Goal: Check status: Check status

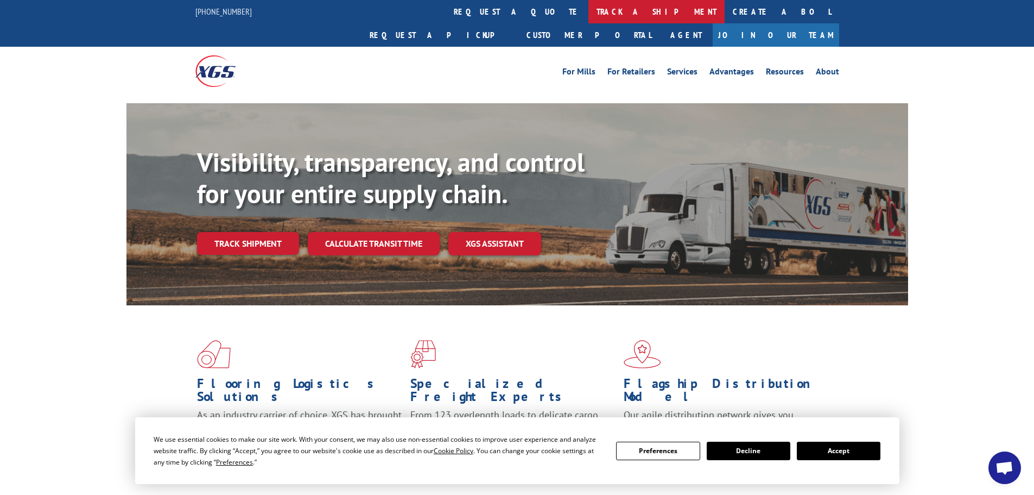
click at [589, 8] on link "track a shipment" at bounding box center [657, 11] width 136 height 23
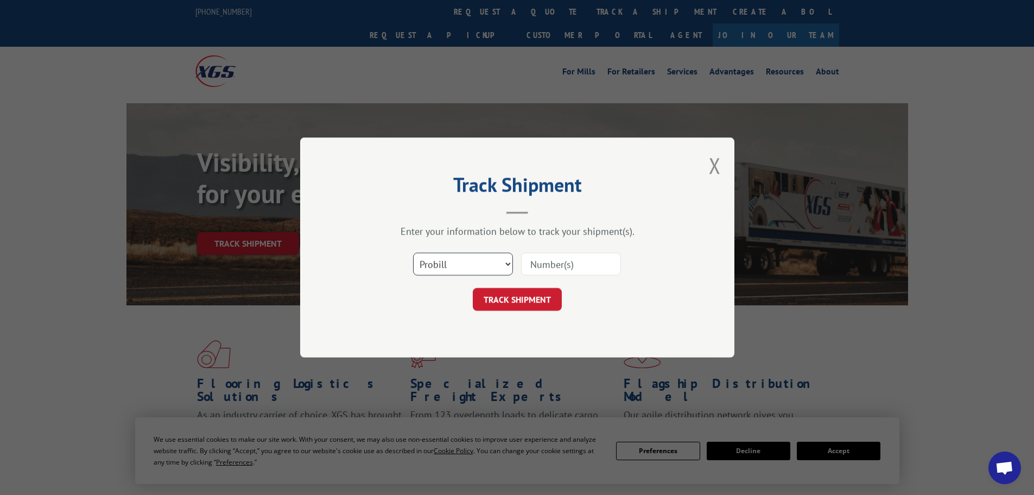
click at [479, 266] on select "Select category... Probill BOL PO" at bounding box center [463, 263] width 100 height 23
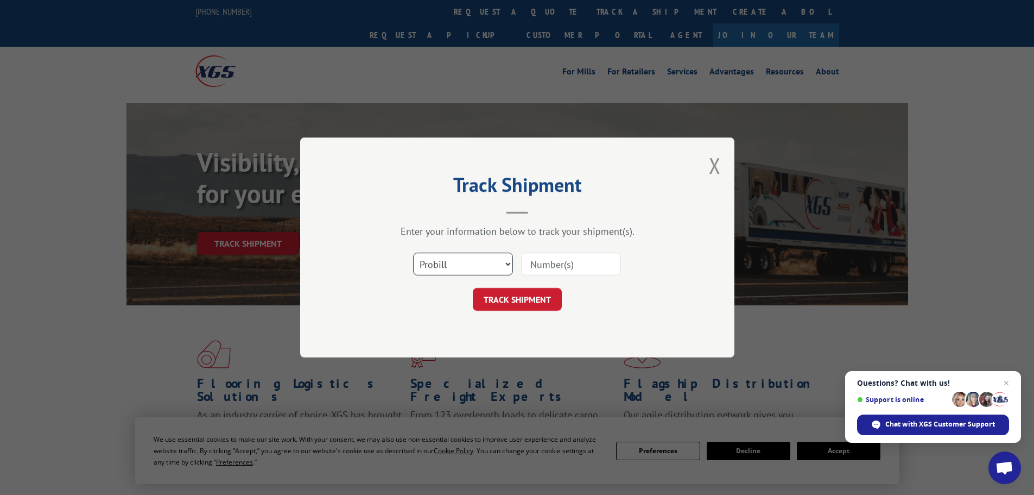
select select "bol"
click at [413, 252] on select "Select category... Probill BOL PO" at bounding box center [463, 263] width 100 height 23
click at [545, 262] on input at bounding box center [571, 263] width 100 height 23
paste input "7001392"
type input "7001392"
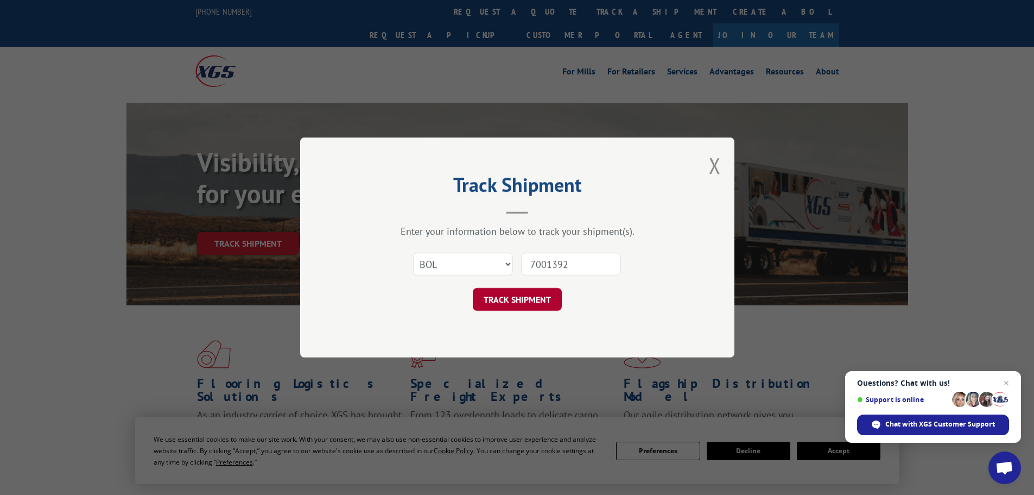
click at [518, 300] on button "TRACK SHIPMENT" at bounding box center [517, 299] width 89 height 23
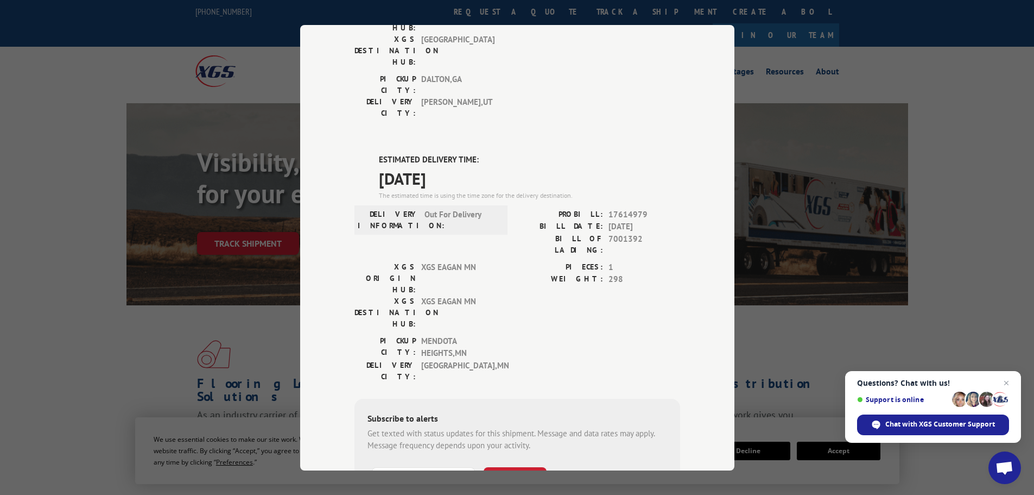
scroll to position [230, 0]
